Goal: Task Accomplishment & Management: Complete application form

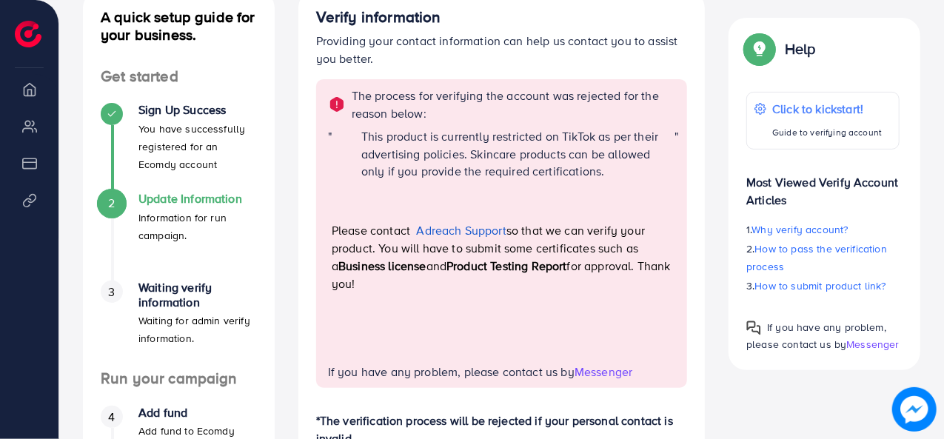
scroll to position [192, 0]
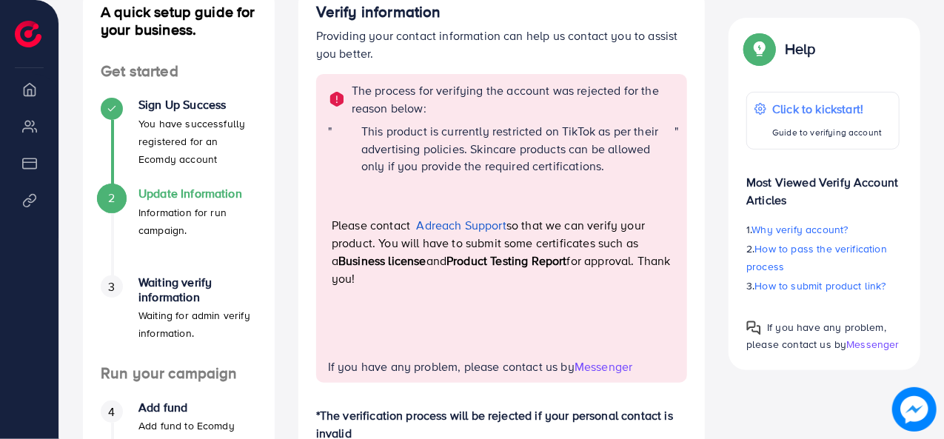
click at [480, 221] on link "Adreach Support" at bounding box center [462, 225] width 90 height 16
click at [496, 221] on link "Adreach Support" at bounding box center [462, 225] width 90 height 16
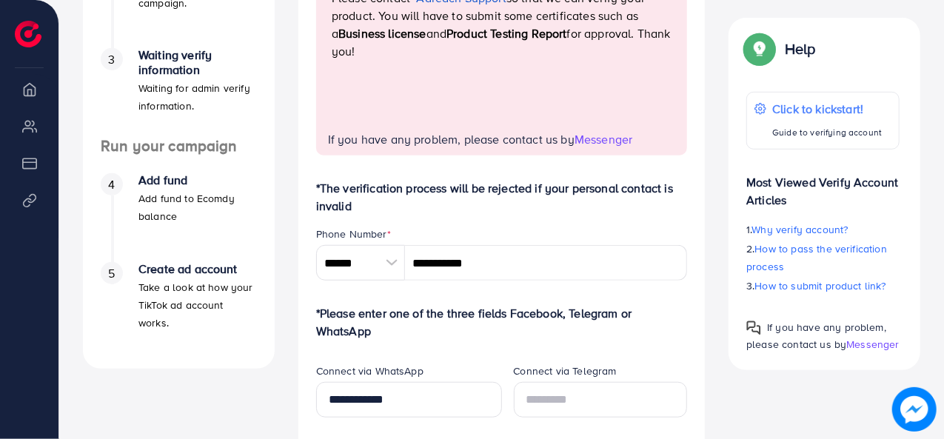
scroll to position [431, 0]
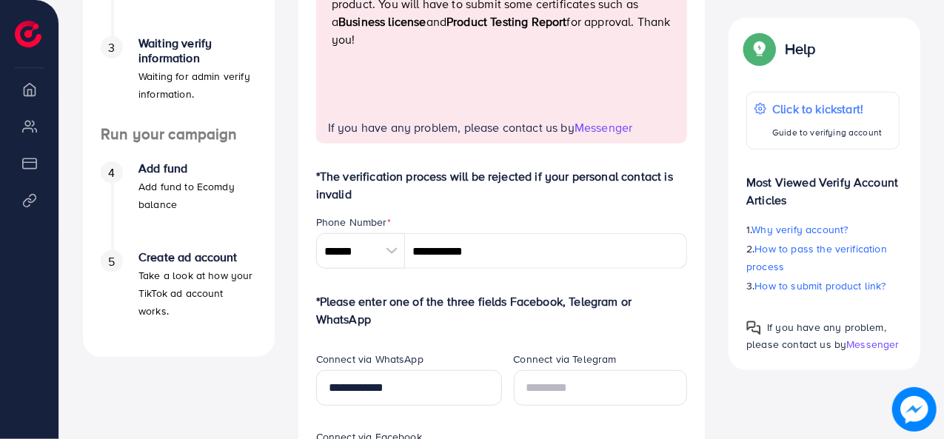
click at [919, 402] on img at bounding box center [914, 409] width 44 height 44
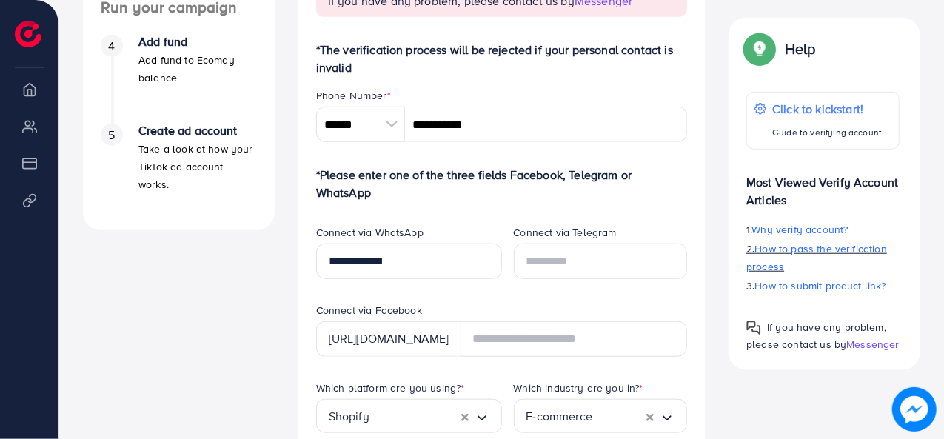
scroll to position [563, 0]
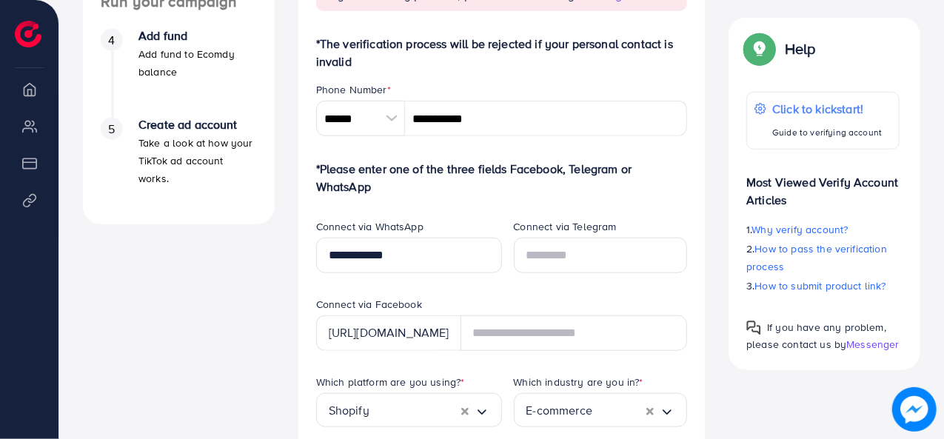
click at [421, 327] on div "https://www.facebook.com/" at bounding box center [388, 333] width 145 height 36
click at [422, 327] on div "https://www.facebook.com/" at bounding box center [388, 333] width 145 height 36
copy div
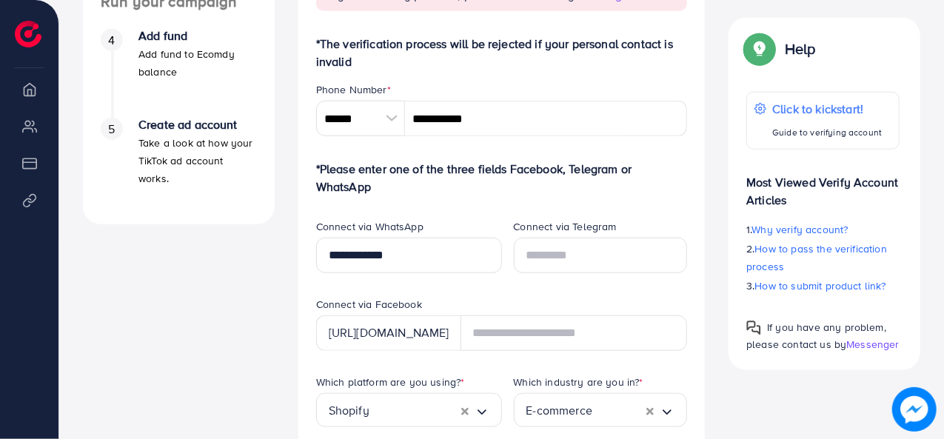
click at [452, 334] on div "https://www.facebook.com/" at bounding box center [388, 333] width 145 height 36
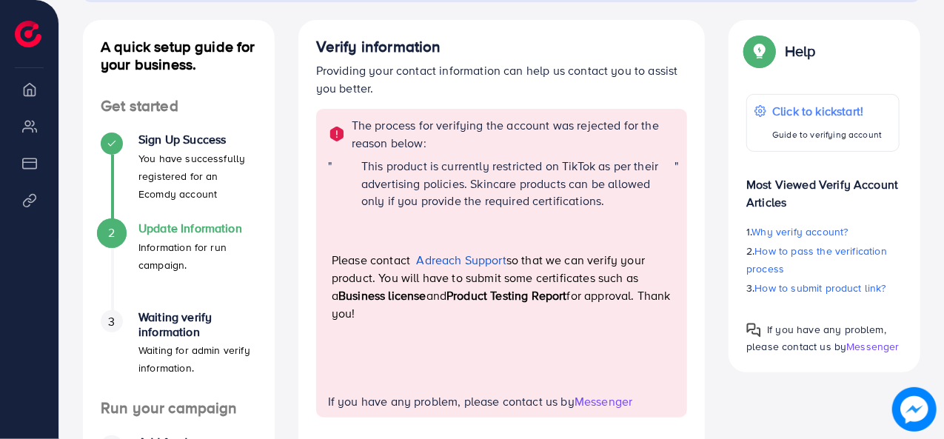
scroll to position [127, 0]
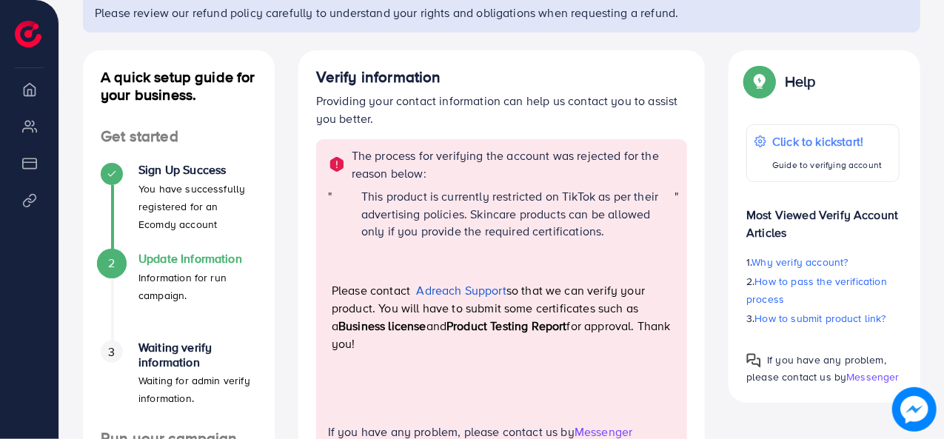
click at [857, 372] on span "Messenger" at bounding box center [872, 376] width 53 height 15
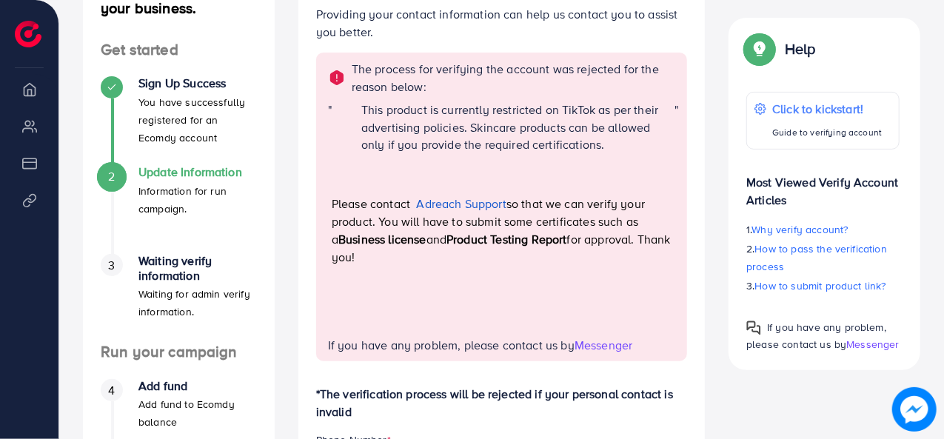
scroll to position [225, 0]
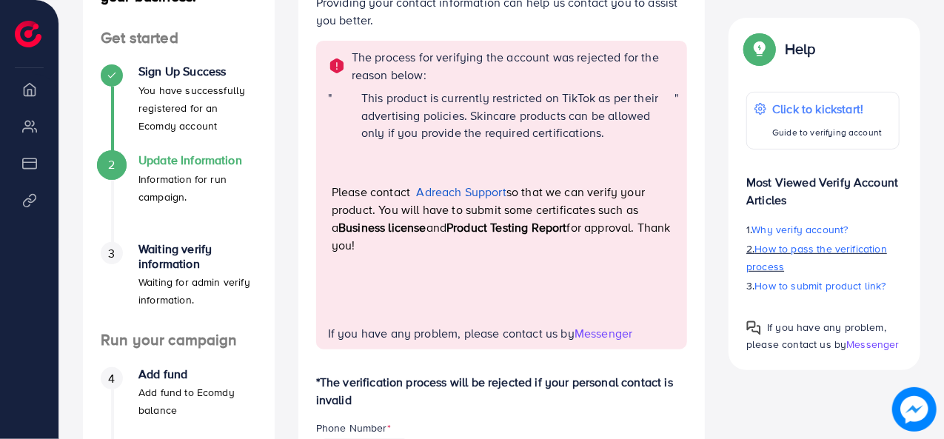
click at [798, 258] on p "2. How to pass the verification process" at bounding box center [822, 258] width 153 height 36
click at [36, 98] on li "Overview" at bounding box center [29, 89] width 58 height 30
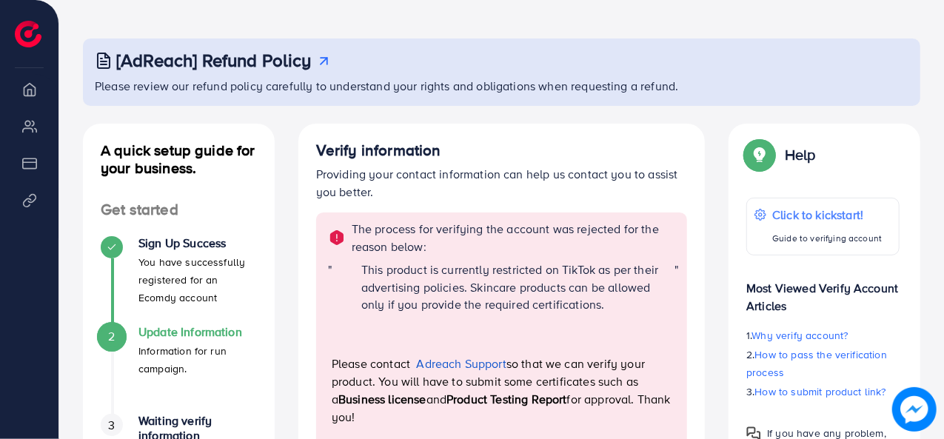
scroll to position [36, 0]
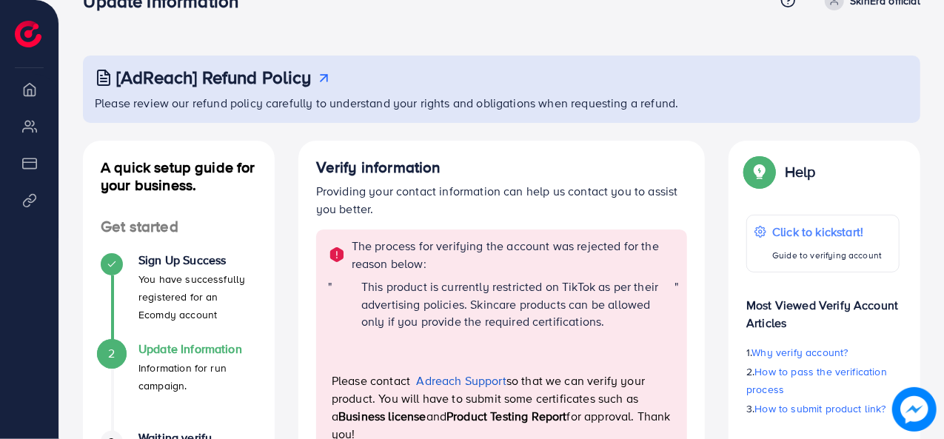
drag, startPoint x: 942, startPoint y: 104, endPoint x: 932, endPoint y: 87, distance: 19.6
drag, startPoint x: 941, startPoint y: 78, endPoint x: 947, endPoint y: 110, distance: 33.1
click at [943, 110] on html "Update Information Help Center Contact Support Term and policy About Us SkinEra…" at bounding box center [472, 183] width 944 height 439
drag, startPoint x: 943, startPoint y: 78, endPoint x: 946, endPoint y: 130, distance: 51.9
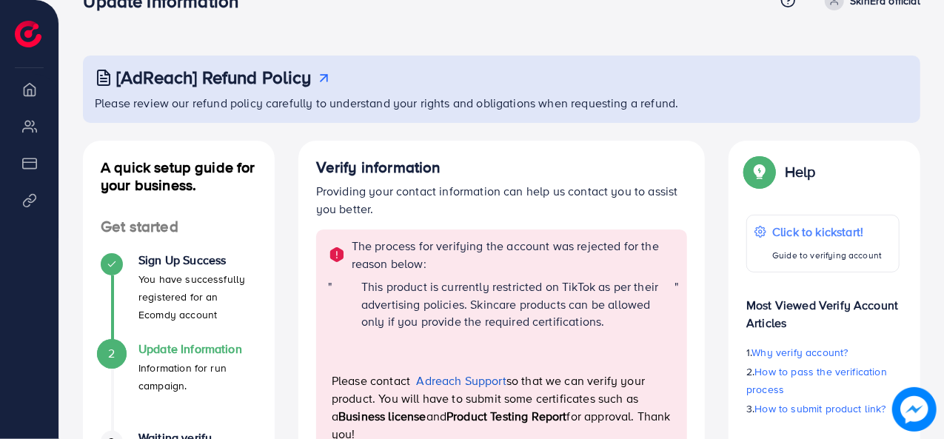
click at [943, 130] on html "Update Information Help Center Contact Support Term and policy About Us SkinEra…" at bounding box center [472, 183] width 944 height 439
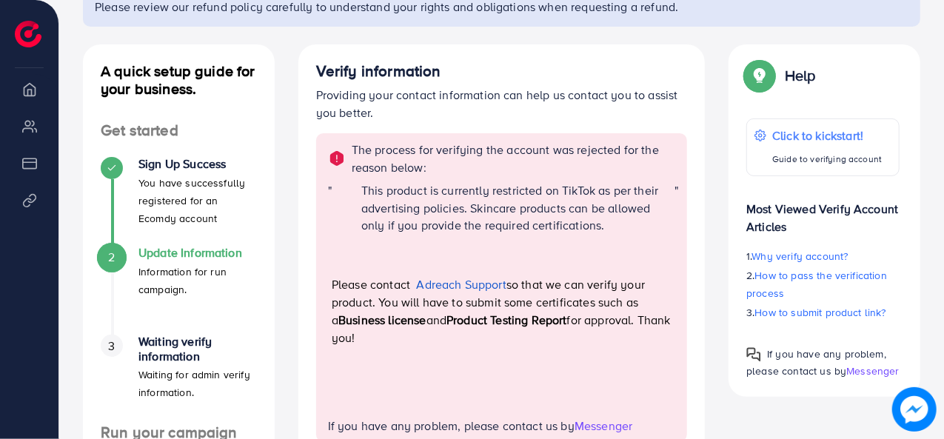
scroll to position [221, 0]
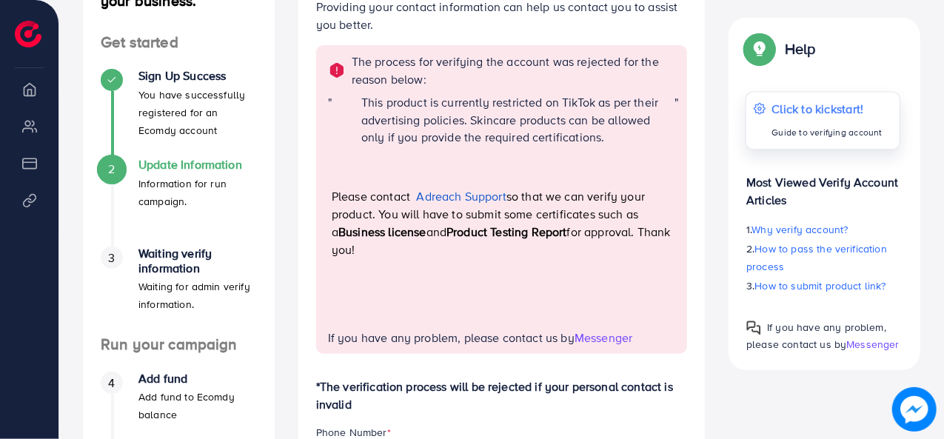
click at [875, 118] on div "Click to kickstart! Guide to verifying account" at bounding box center [827, 121] width 111 height 42
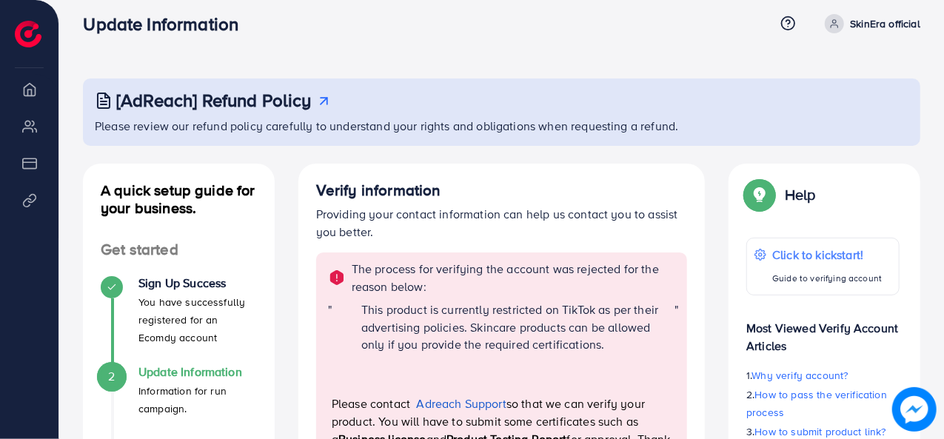
scroll to position [0, 0]
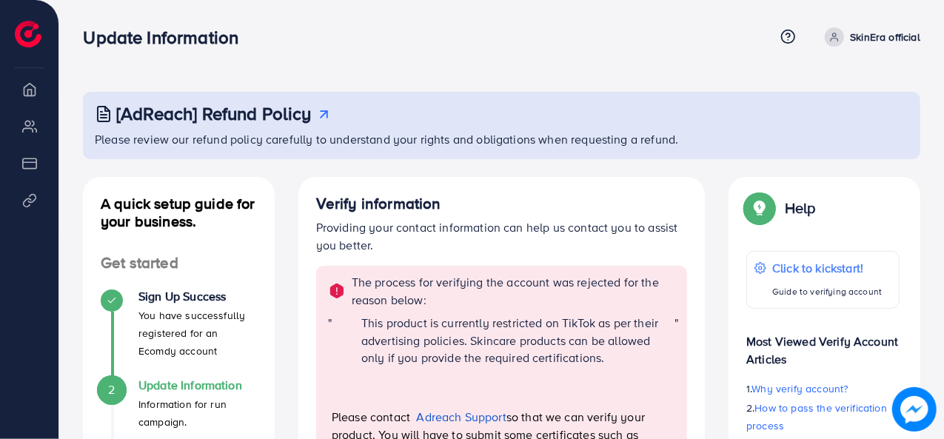
click at [882, 35] on p "SkinEra official" at bounding box center [885, 37] width 70 height 18
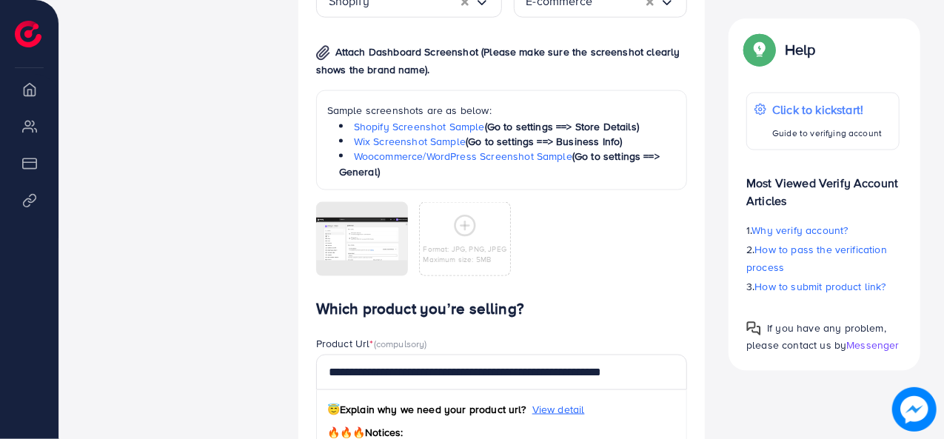
scroll to position [979, 0]
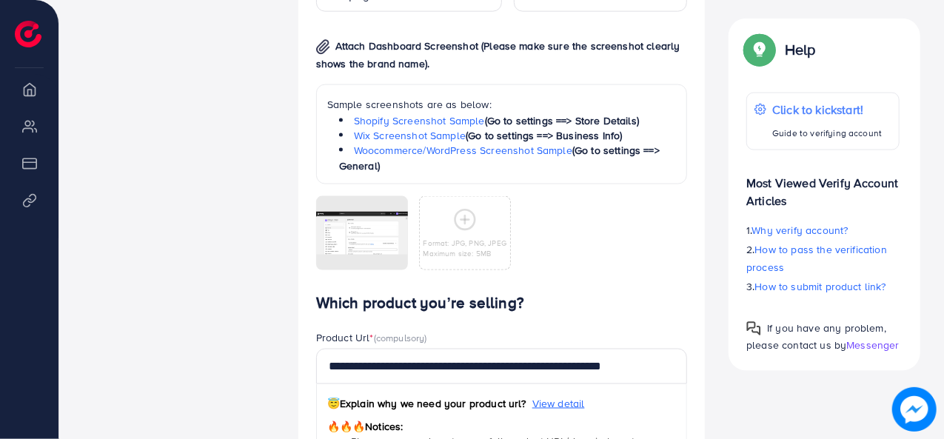
drag, startPoint x: 943, startPoint y: 288, endPoint x: 934, endPoint y: 160, distance: 128.4
drag, startPoint x: 942, startPoint y: 308, endPoint x: 943, endPoint y: 226, distance: 82.2
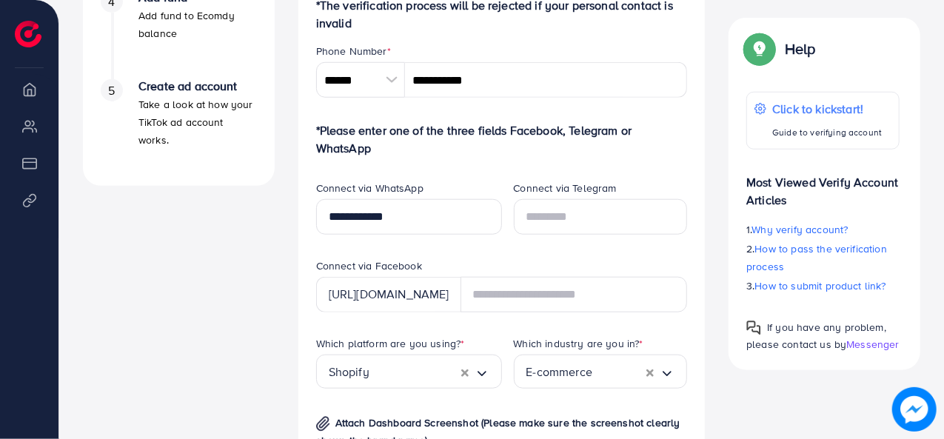
scroll to position [1273, 0]
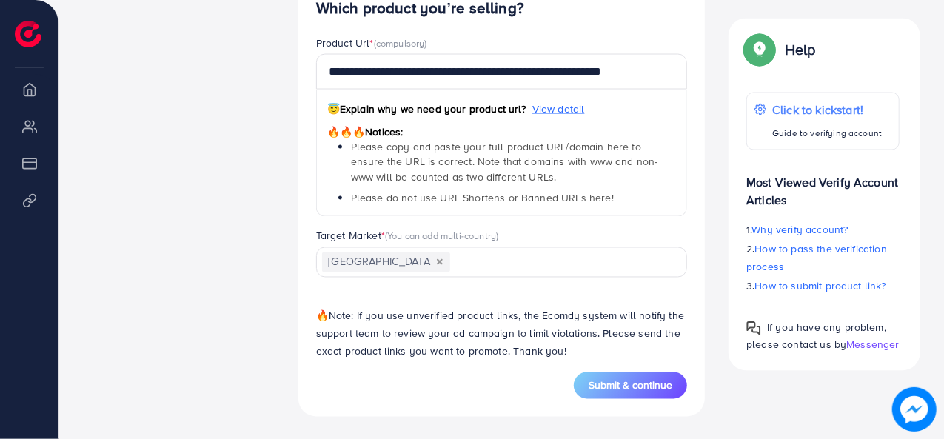
click at [862, 349] on span "Messenger" at bounding box center [872, 344] width 53 height 15
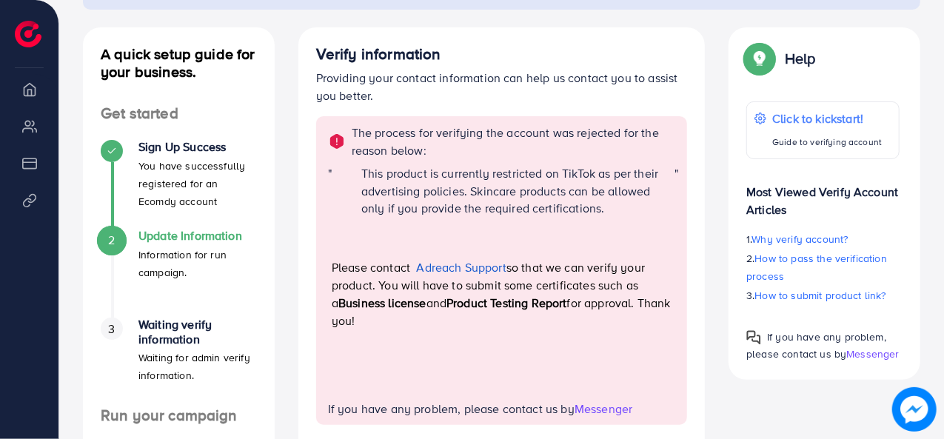
scroll to position [124, 0]
